Goal: Task Accomplishment & Management: Manage account settings

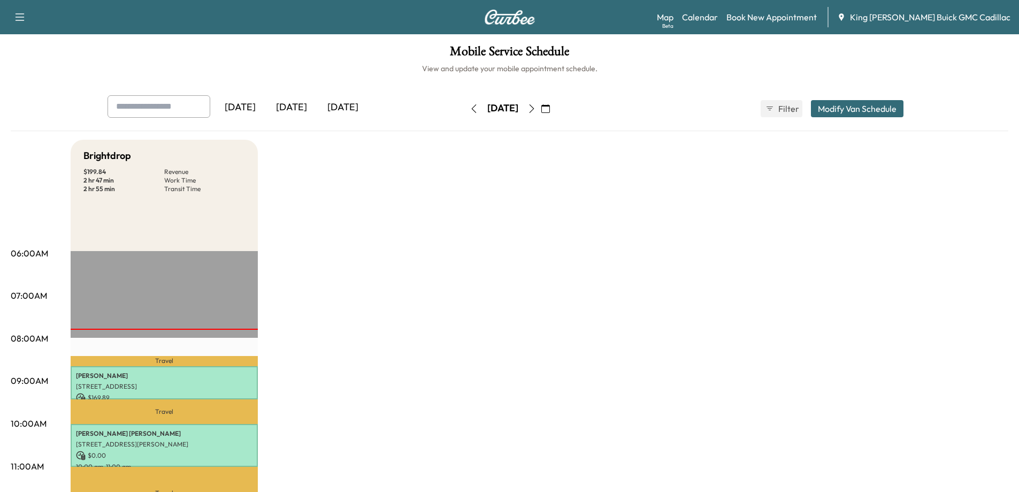
click at [349, 105] on div "[DATE]" at bounding box center [342, 107] width 51 height 25
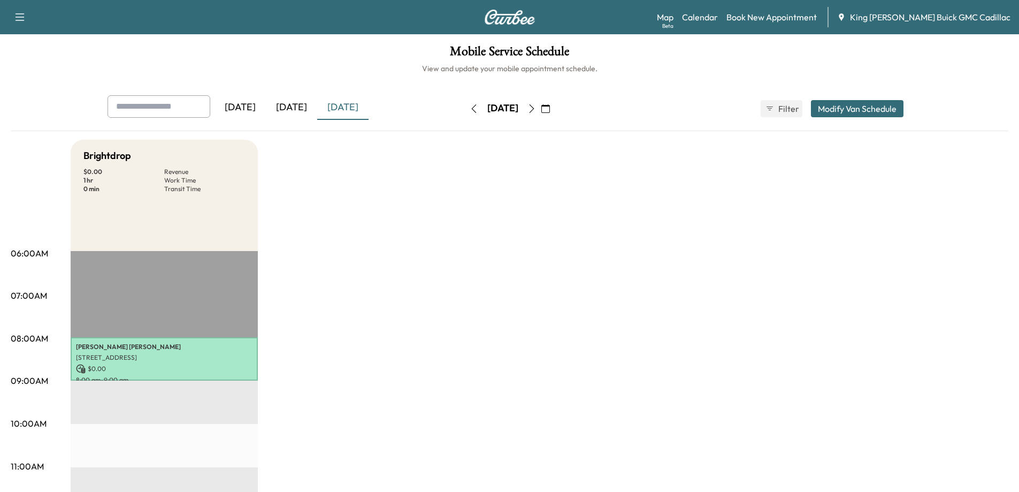
click at [550, 108] on icon "button" at bounding box center [546, 108] width 9 height 9
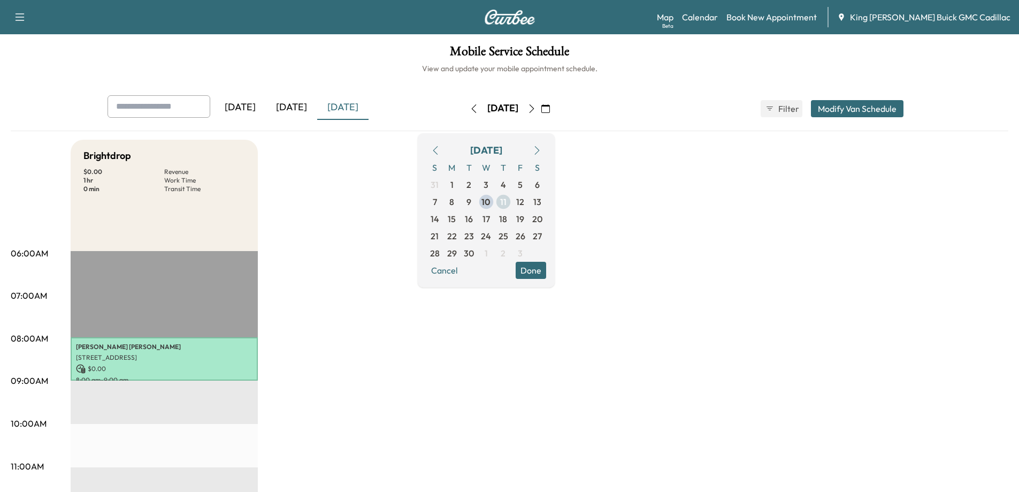
click at [507, 201] on span "11" at bounding box center [503, 201] width 6 height 13
click at [524, 200] on span "12" at bounding box center [520, 201] width 8 height 13
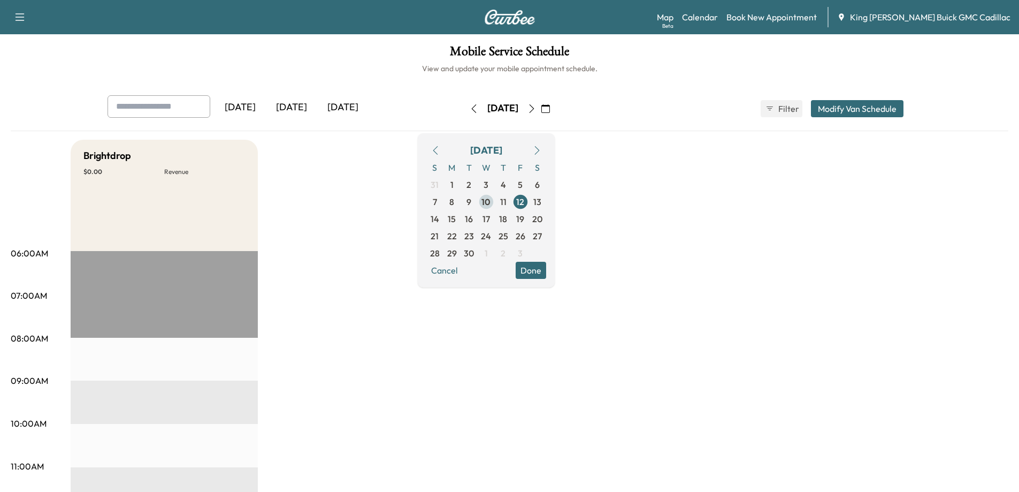
click at [507, 203] on span "11" at bounding box center [503, 201] width 6 height 13
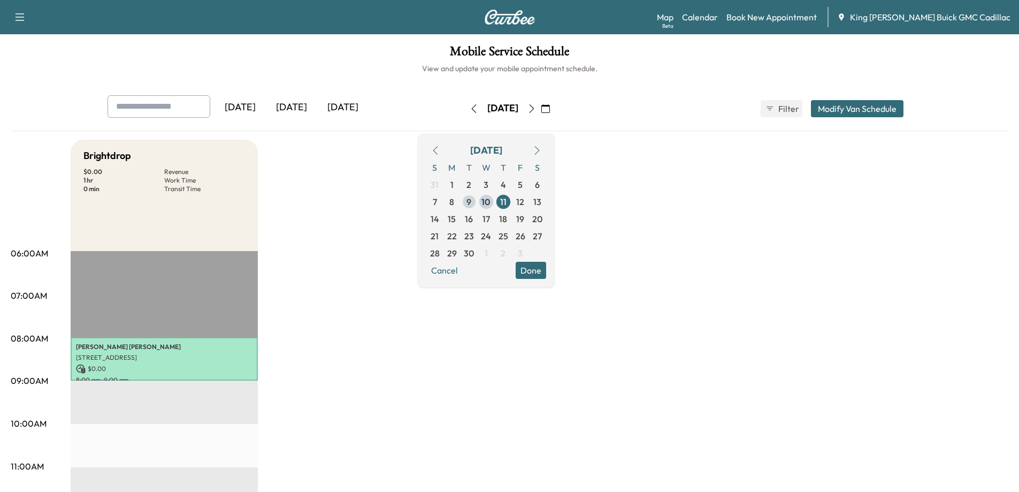
click at [471, 205] on span "9" at bounding box center [469, 201] width 5 height 13
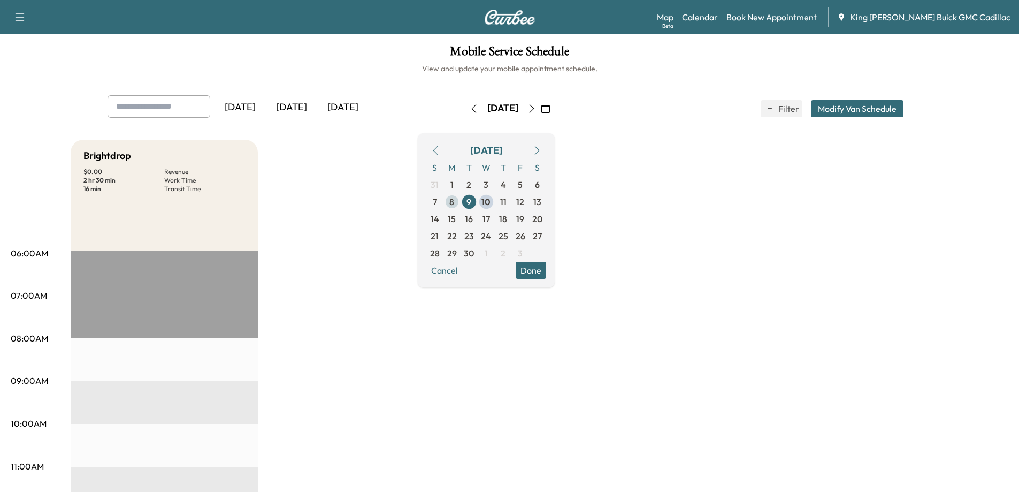
click at [461, 197] on span "8" at bounding box center [452, 201] width 17 height 17
click at [491, 199] on span "10" at bounding box center [486, 201] width 9 height 13
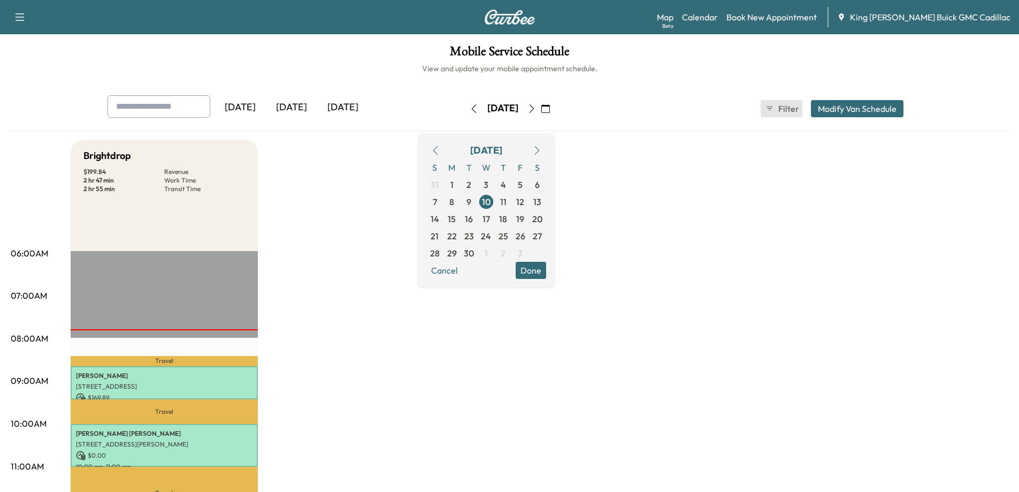
click at [768, 112] on icon "button" at bounding box center [770, 108] width 9 height 9
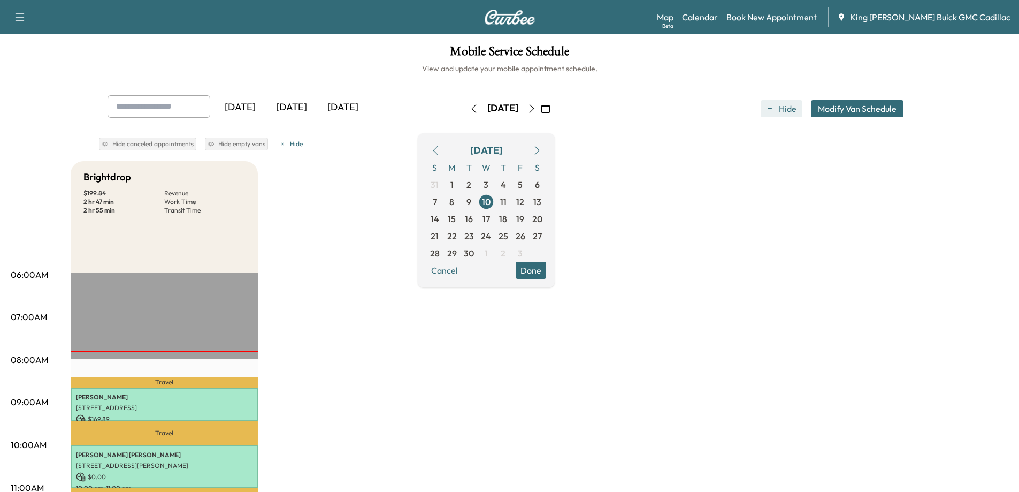
click at [768, 112] on icon "button" at bounding box center [770, 108] width 9 height 9
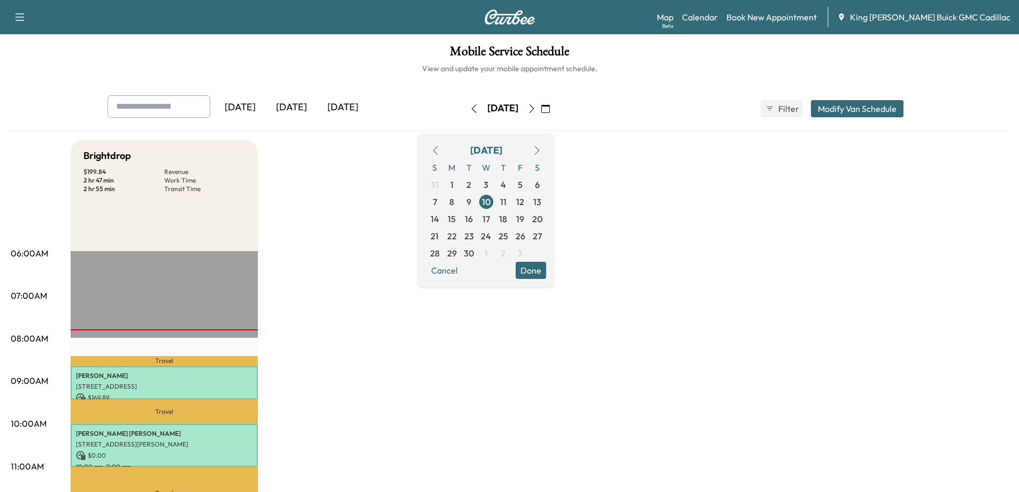
click at [853, 112] on button "Modify Van Schedule" at bounding box center [857, 108] width 93 height 17
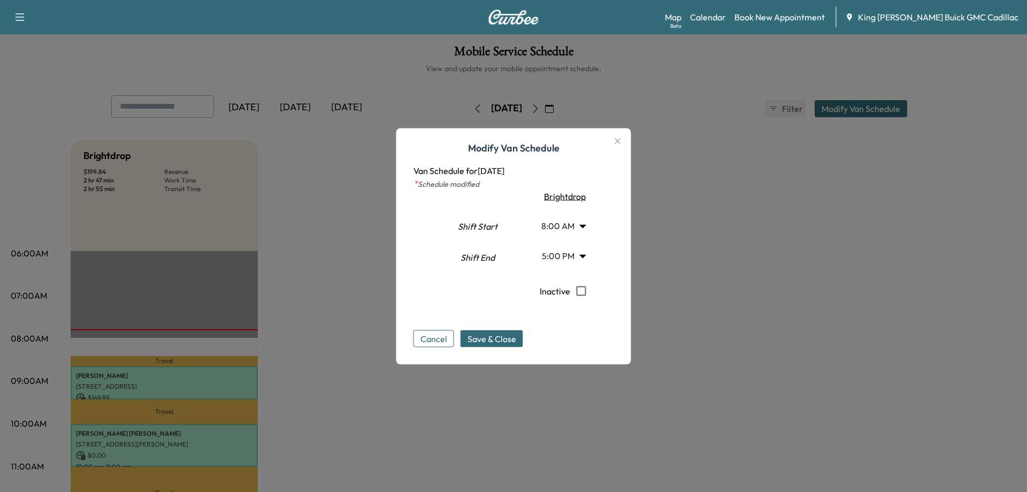
click at [584, 229] on body "Support Log Out Map Beta Calendar Book New Appointment King [PERSON_NAME] Buick…" at bounding box center [513, 246] width 1027 height 492
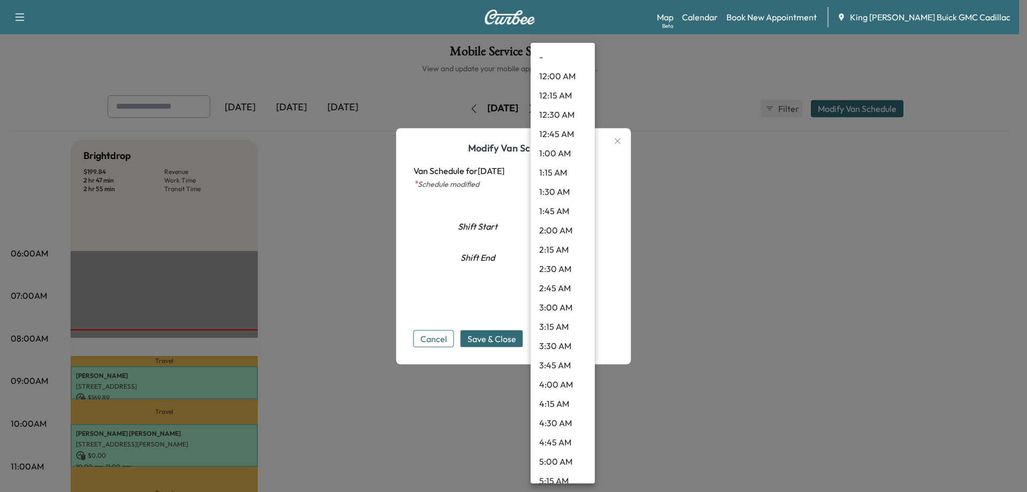
scroll to position [430, 0]
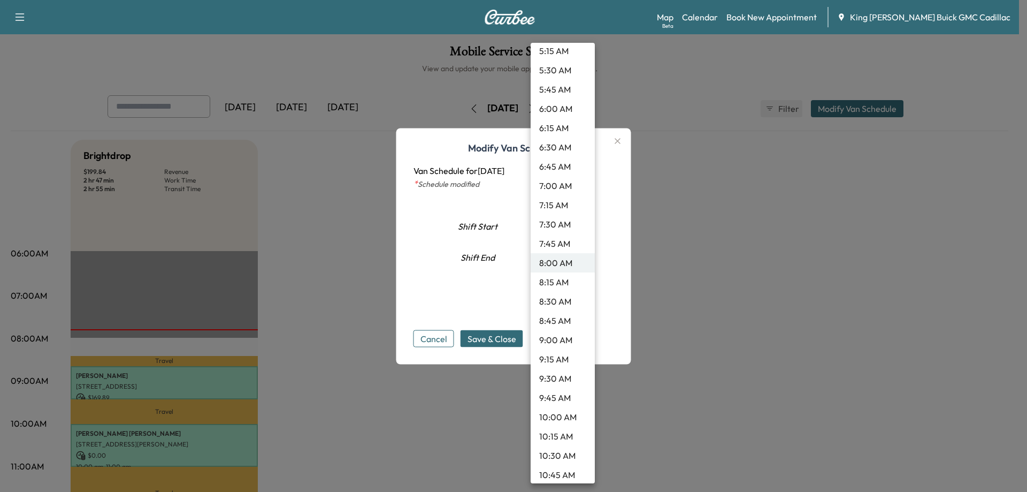
click at [690, 232] on div at bounding box center [513, 246] width 1027 height 492
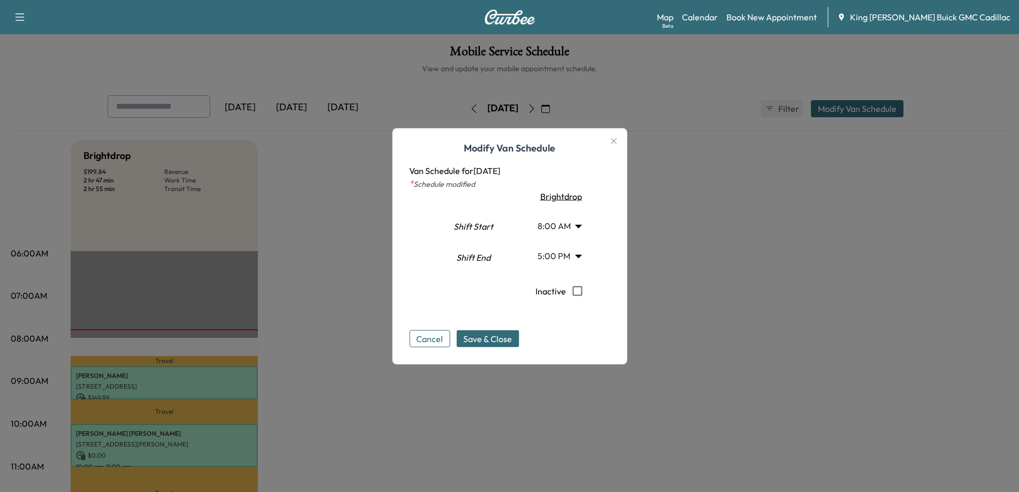
click at [578, 250] on body "Support Log Out Map Beta Calendar Book New Appointment King [PERSON_NAME] Buick…" at bounding box center [509, 246] width 1019 height 492
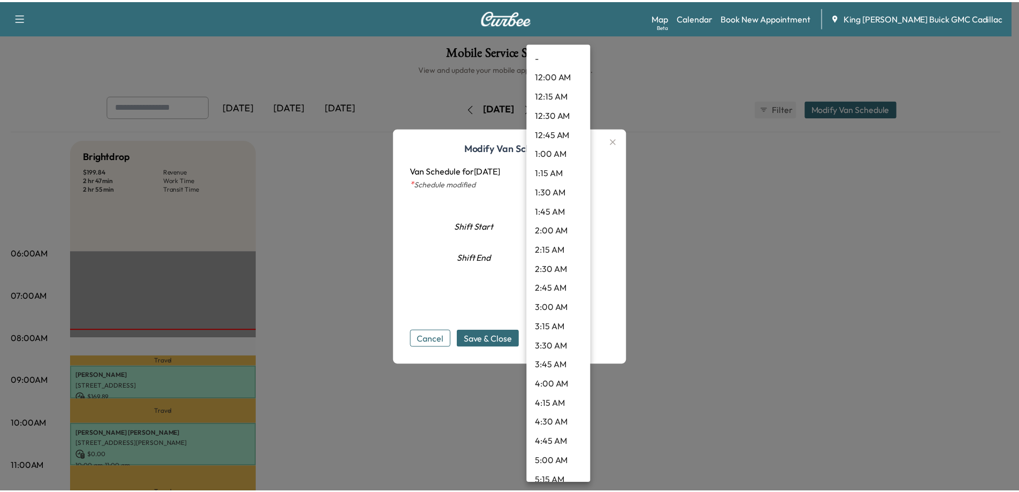
scroll to position [1123, 0]
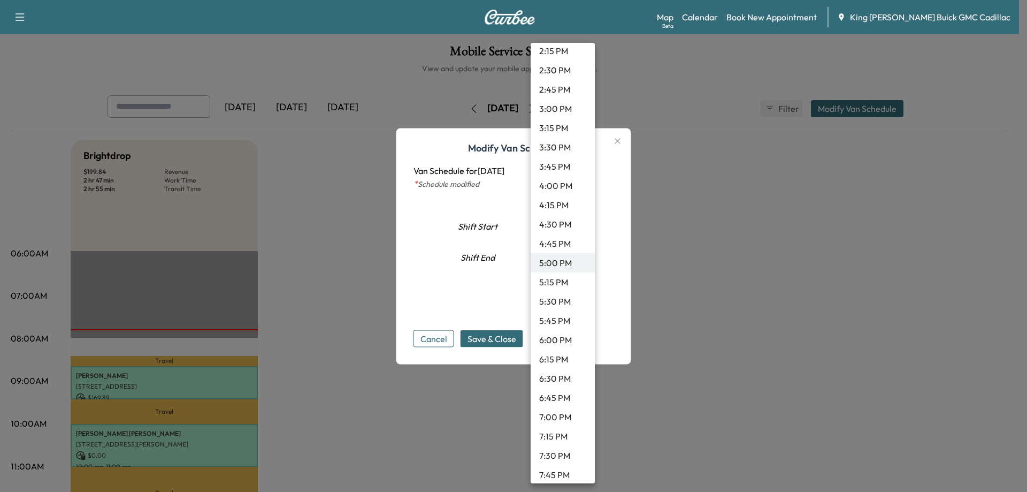
click at [694, 246] on div at bounding box center [513, 246] width 1027 height 492
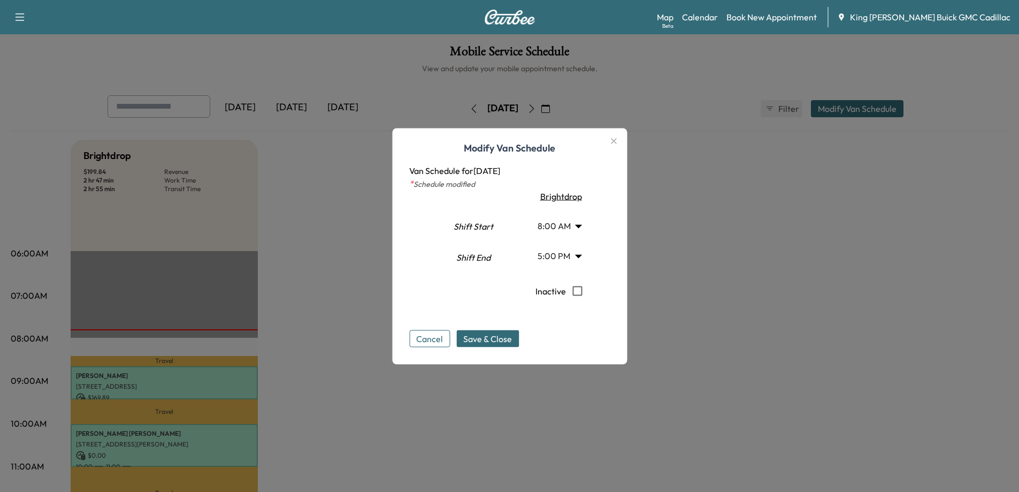
click at [437, 339] on button "Cancel" at bounding box center [429, 338] width 41 height 17
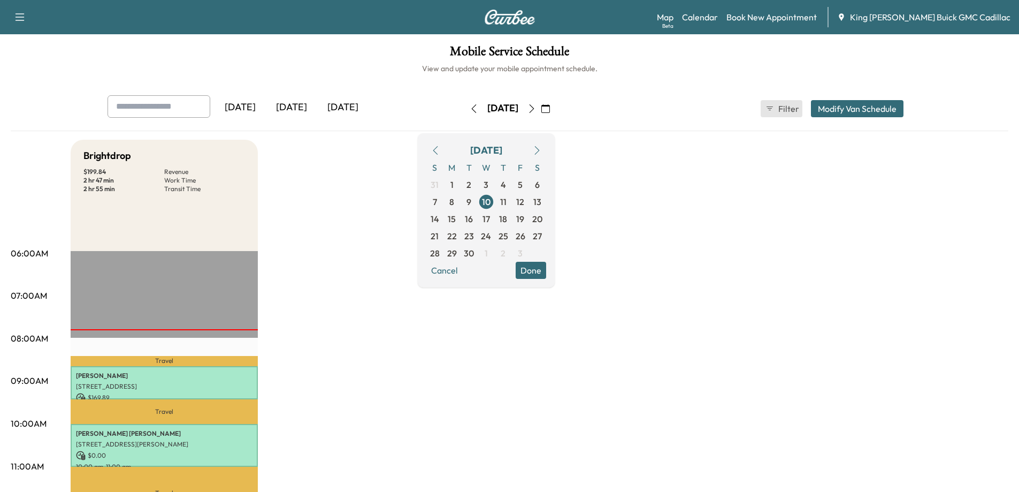
click at [779, 110] on span "Filter" at bounding box center [788, 108] width 19 height 13
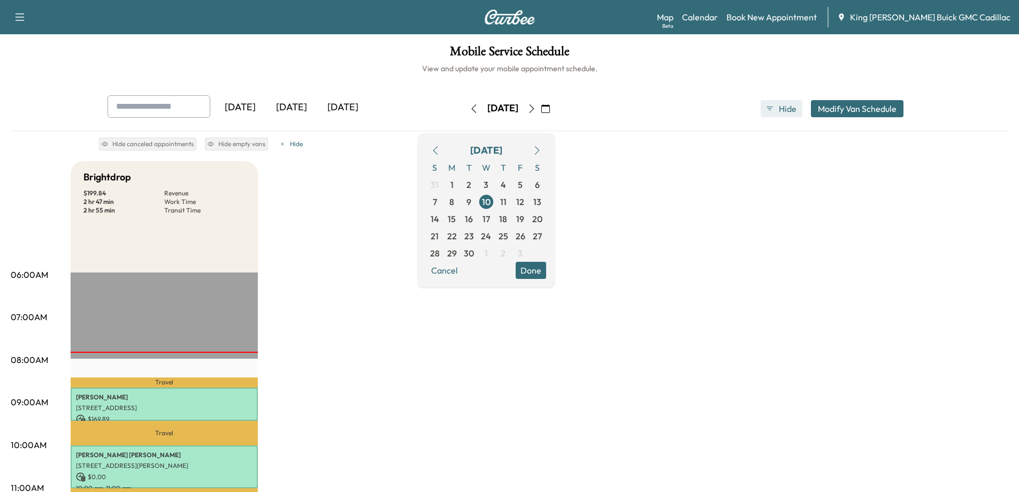
click at [780, 111] on span "Hide" at bounding box center [788, 108] width 19 height 13
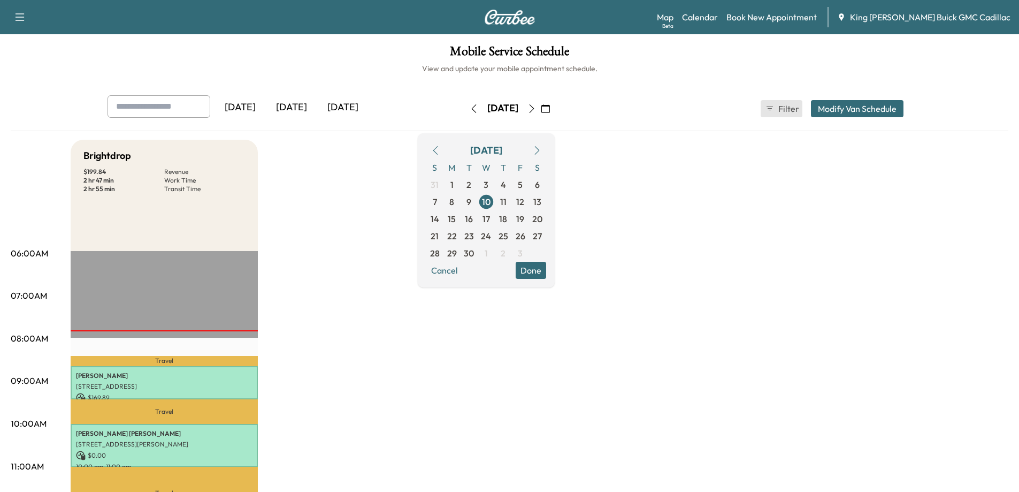
click at [780, 111] on span "Filter" at bounding box center [788, 108] width 19 height 13
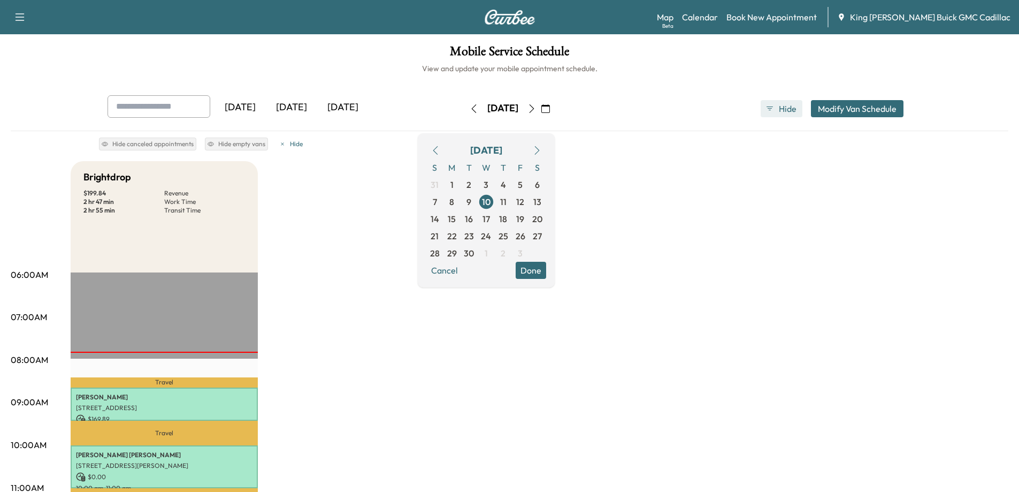
click at [780, 111] on span "Hide" at bounding box center [788, 108] width 19 height 13
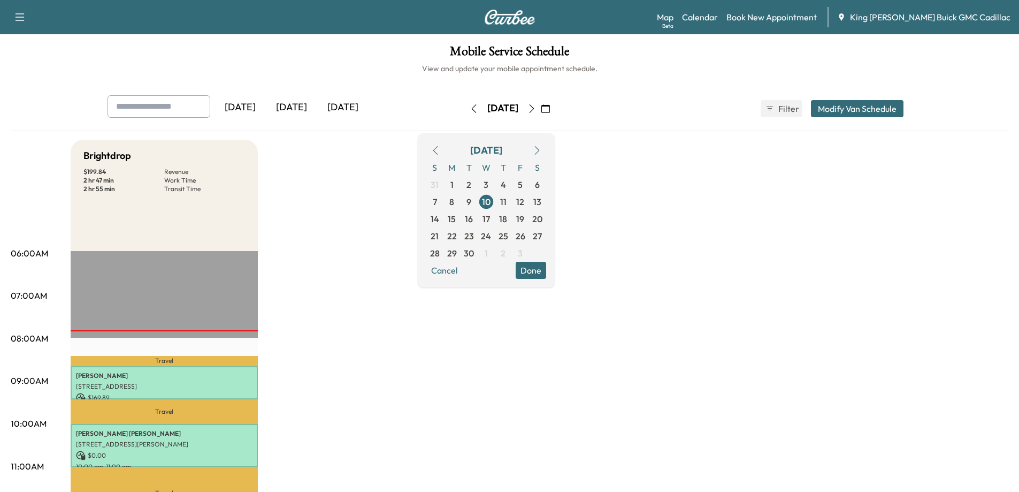
click at [13, 16] on icon "button" at bounding box center [19, 17] width 13 height 13
click at [555, 100] on button "button" at bounding box center [546, 108] width 18 height 17
